Goal: Task Accomplishment & Management: Use online tool/utility

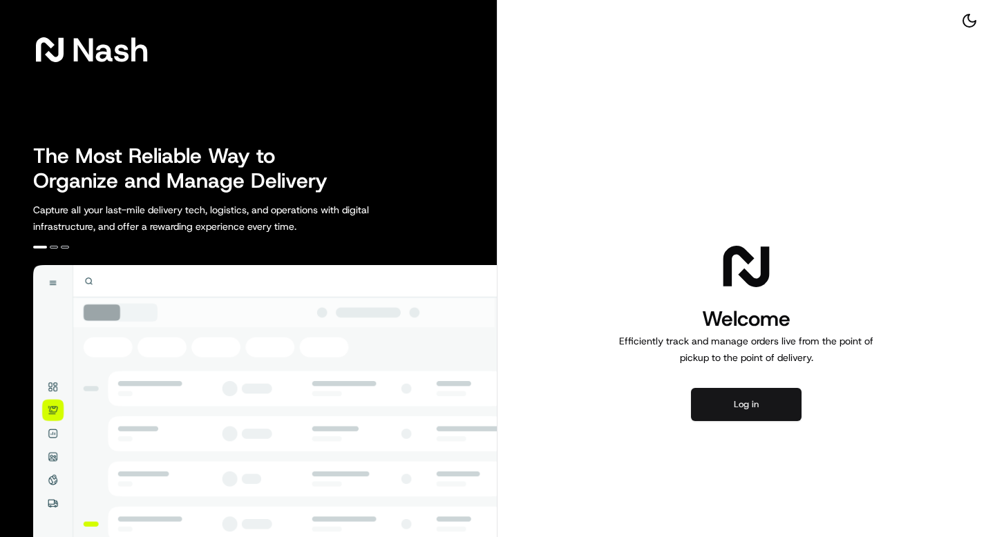
click at [745, 411] on button "Log in" at bounding box center [746, 404] width 111 height 33
